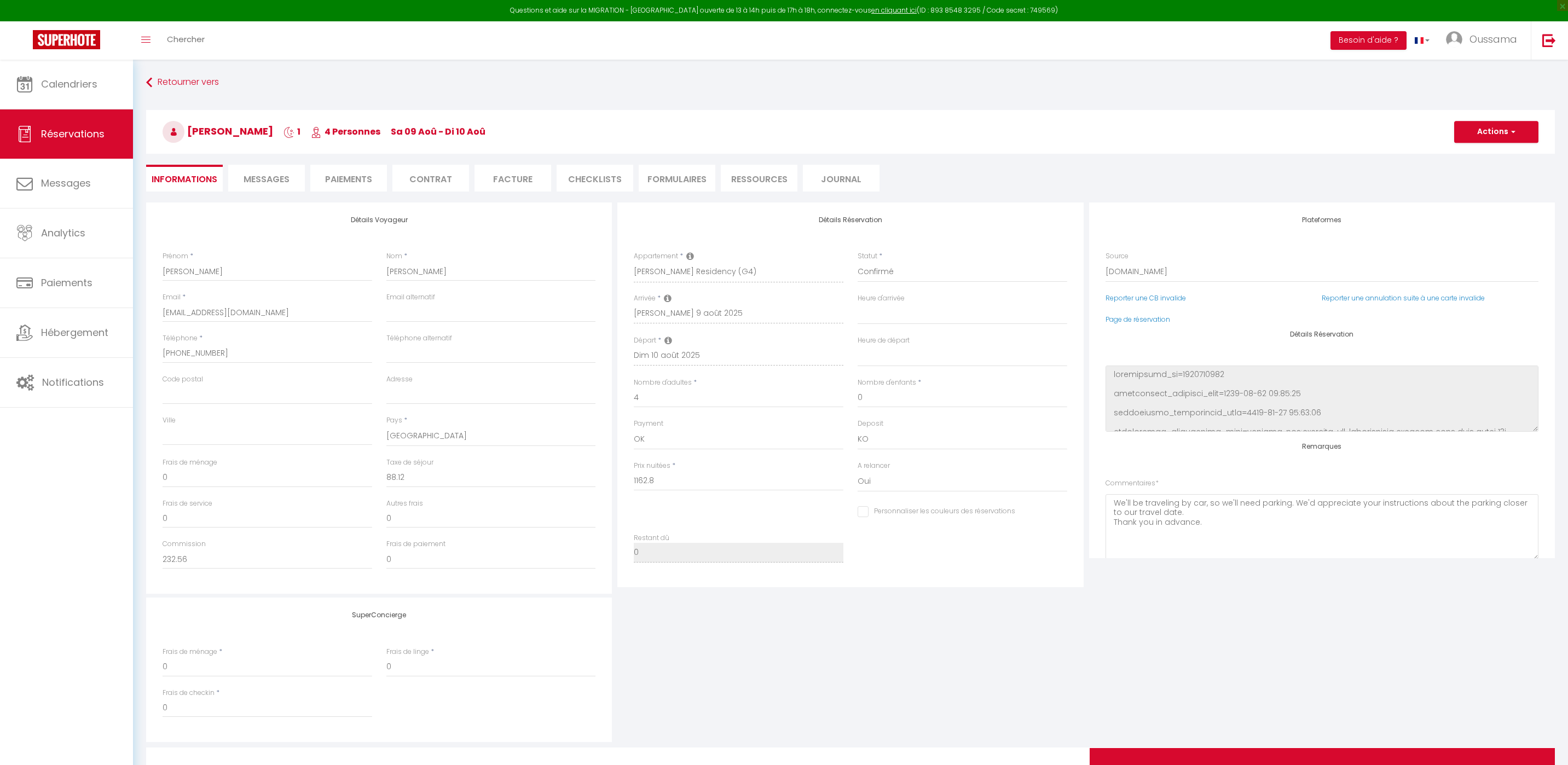
select select "ES"
select select "20544"
select select
select select "14"
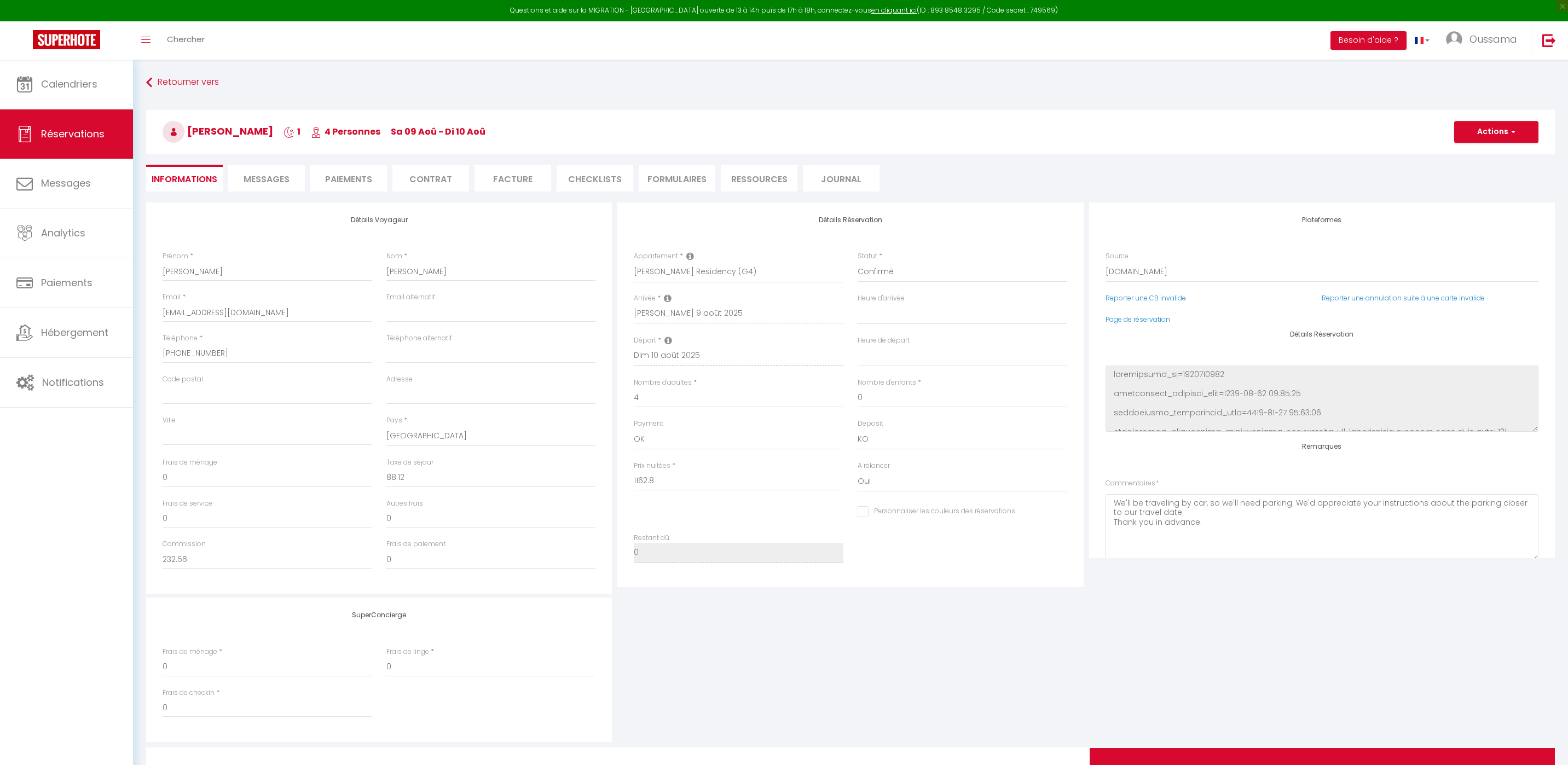
select select "2"
click at [171, 45] on link "Chercher" at bounding box center [186, 40] width 54 height 38
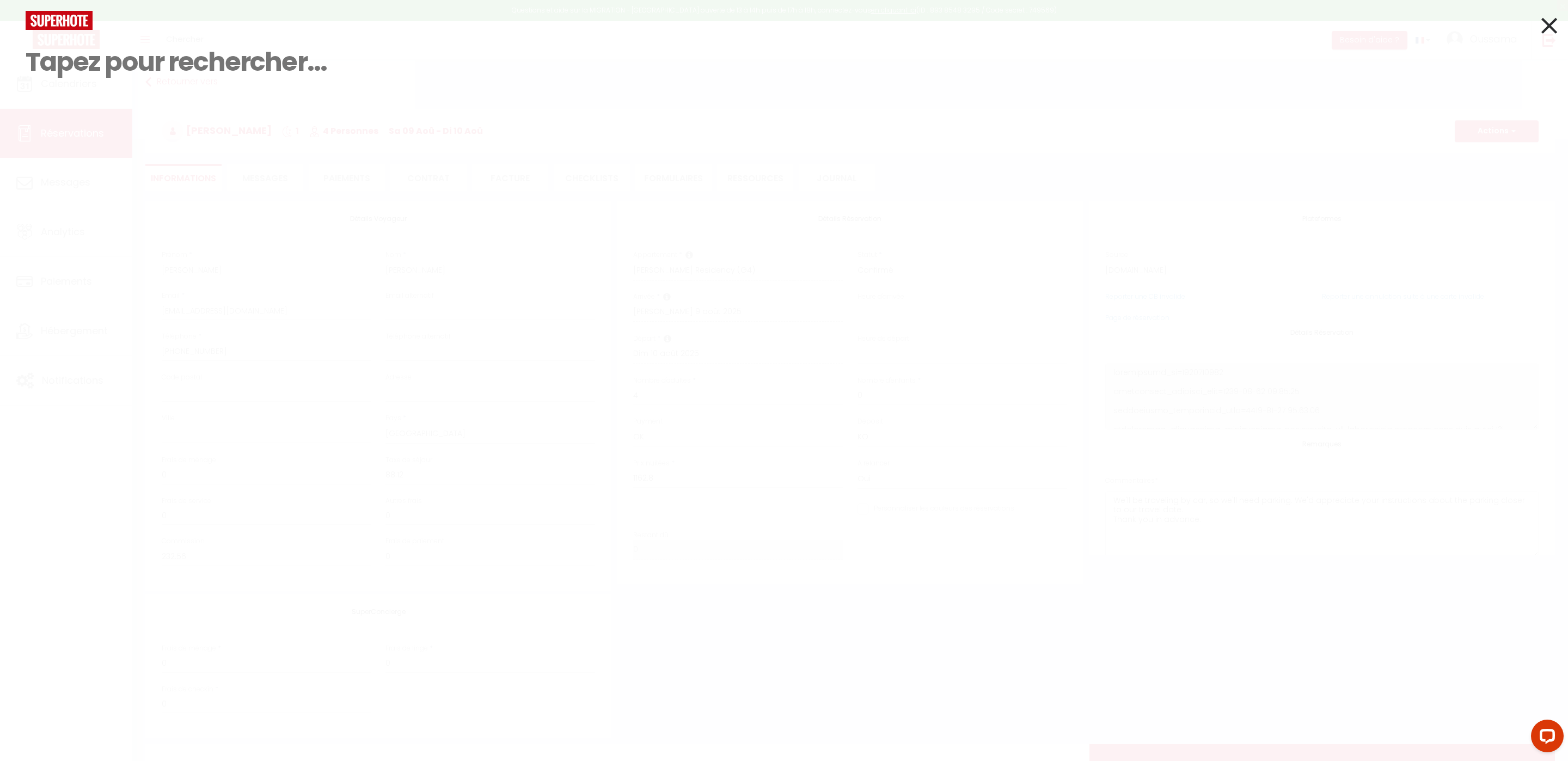
click at [170, 57] on input at bounding box center [783, 62] width 1516 height 64
paste input "[PHONE_NUMBER]"
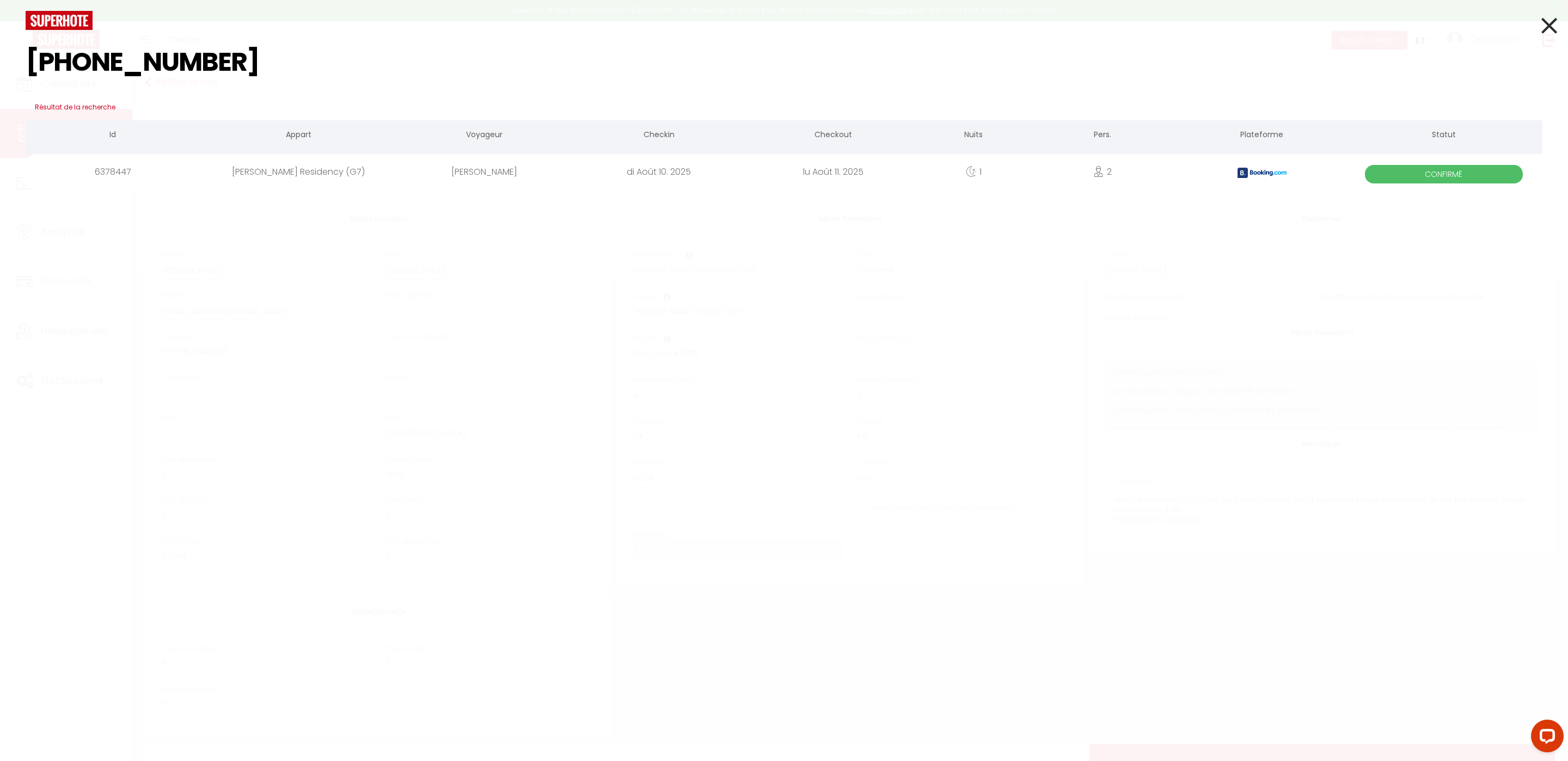
click at [167, 77] on input "[PHONE_NUMBER]" at bounding box center [783, 62] width 1516 height 64
click at [168, 77] on input "[PHONE_NUMBER]" at bounding box center [783, 62] width 1516 height 64
paste input "6784632"
type input "[PHONE_NUMBER]"
